Goal: Task Accomplishment & Management: Use online tool/utility

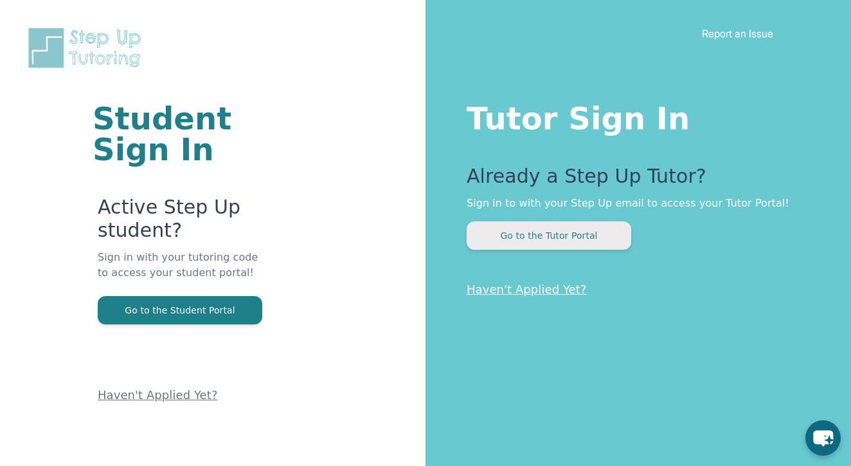
click at [564, 241] on button "Go to the Tutor Portal" at bounding box center [549, 235] width 165 height 28
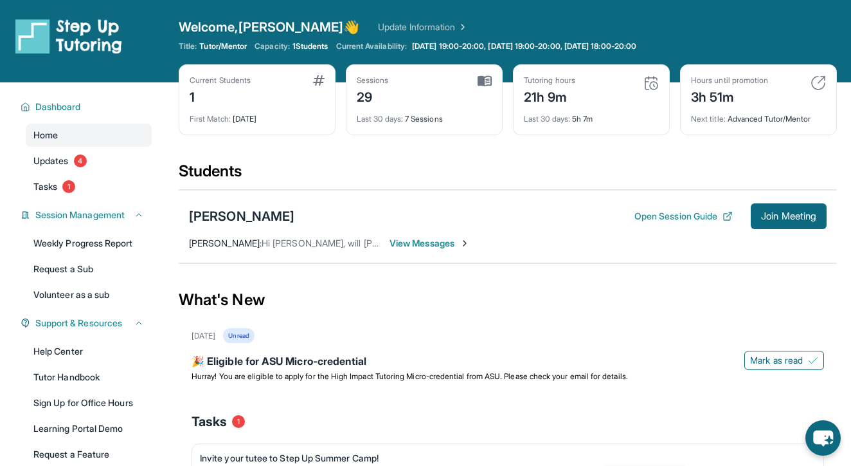
click at [783, 230] on div "[PERSON_NAME] Song Open Session Guide Join Meeting [PERSON_NAME] : Hi [PERSON_N…" at bounding box center [508, 226] width 659 height 73
click at [776, 223] on button "Join Meeting" at bounding box center [789, 216] width 76 height 26
click at [105, 134] on link "Home" at bounding box center [89, 134] width 126 height 23
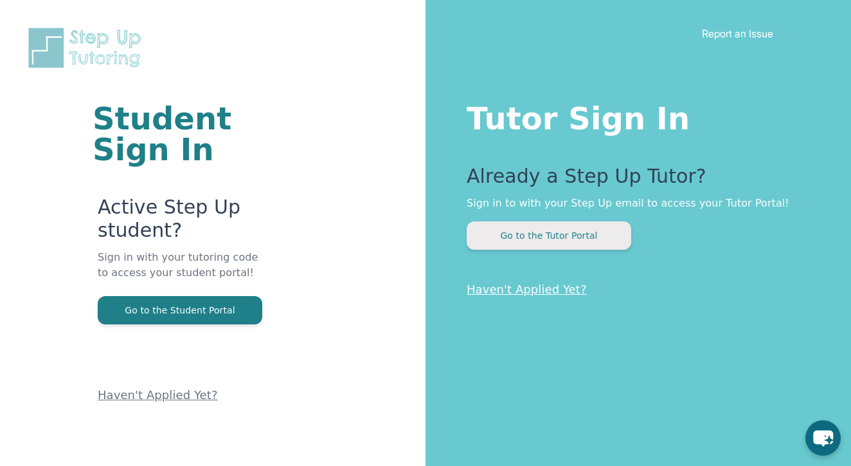
click at [516, 242] on button "Go to the Tutor Portal" at bounding box center [549, 235] width 165 height 28
click at [553, 237] on button "Go to the Tutor Portal" at bounding box center [549, 235] width 165 height 28
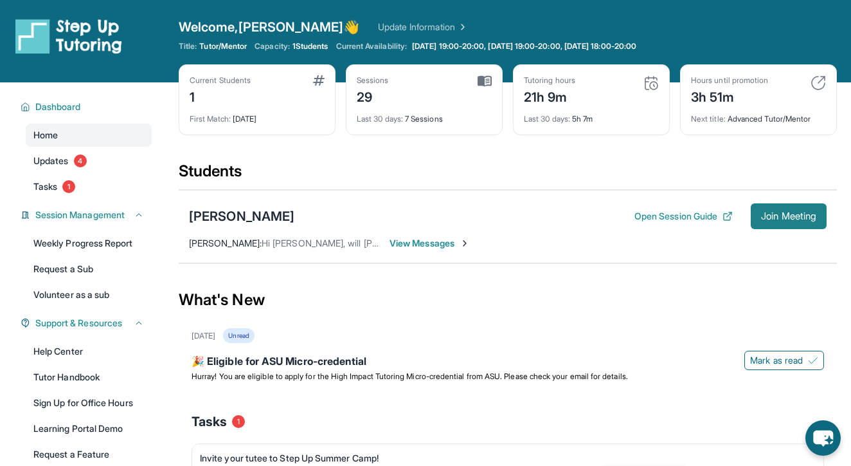
click at [795, 209] on button "Join Meeting" at bounding box center [789, 216] width 76 height 26
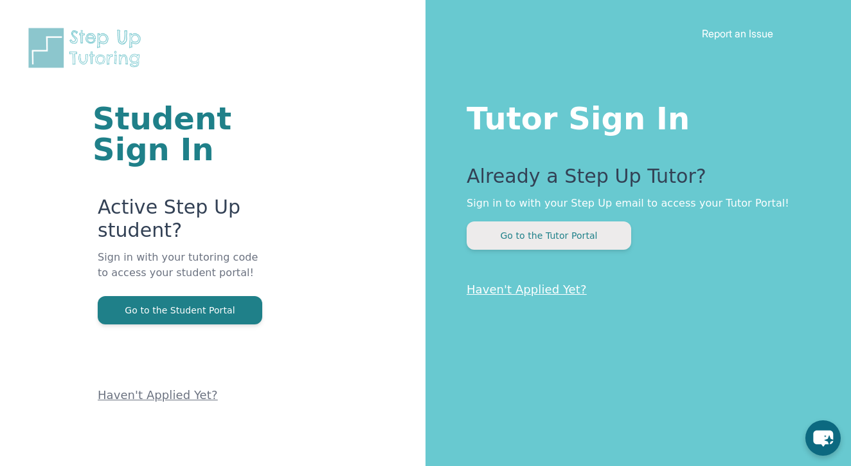
click at [530, 242] on button "Go to the Tutor Portal" at bounding box center [549, 235] width 165 height 28
